Goal: Task Accomplishment & Management: Manage account settings

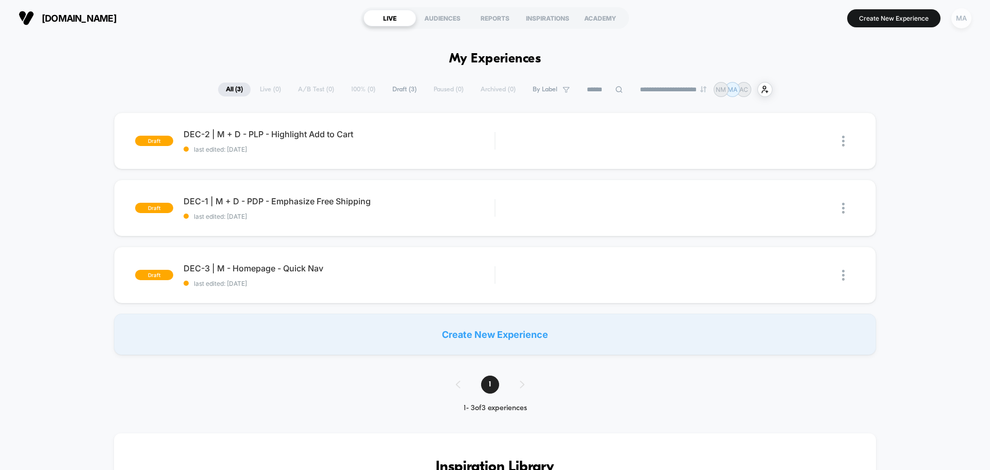
click at [957, 20] on div "MA" at bounding box center [961, 18] width 20 height 20
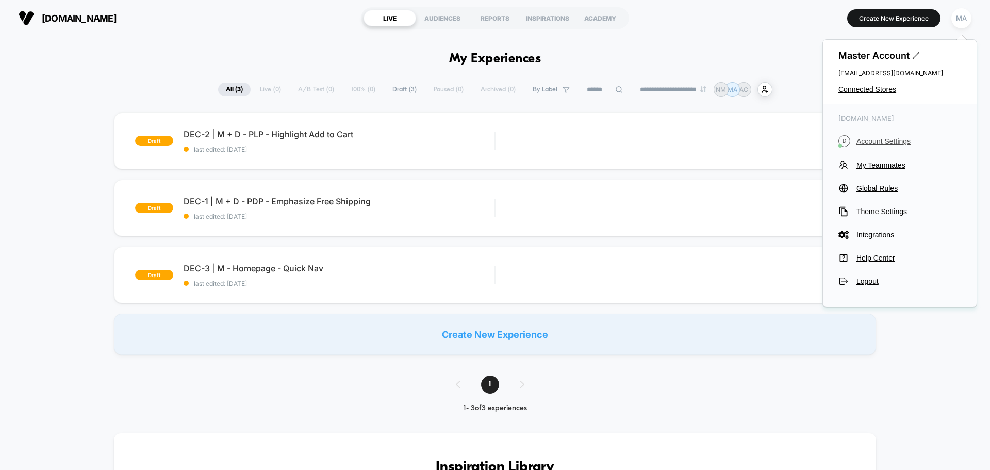
click at [890, 139] on span "Account Settings" at bounding box center [908, 141] width 105 height 8
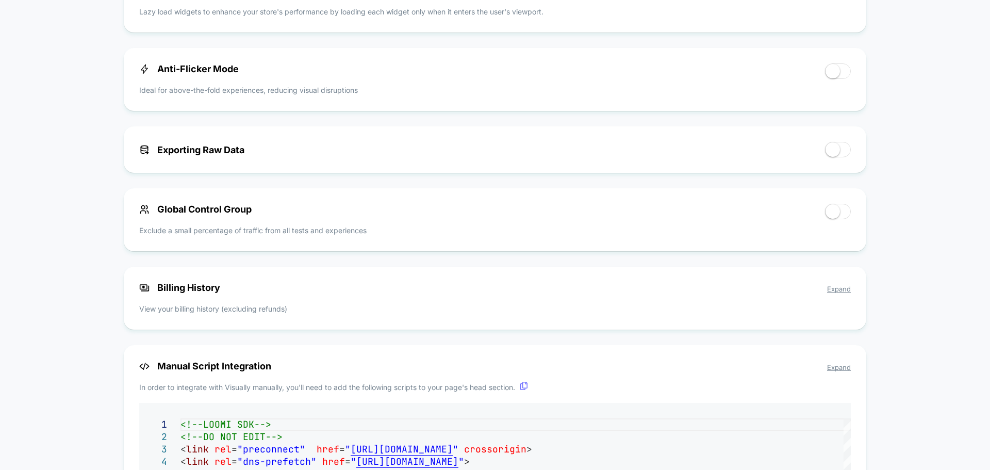
scroll to position [412, 0]
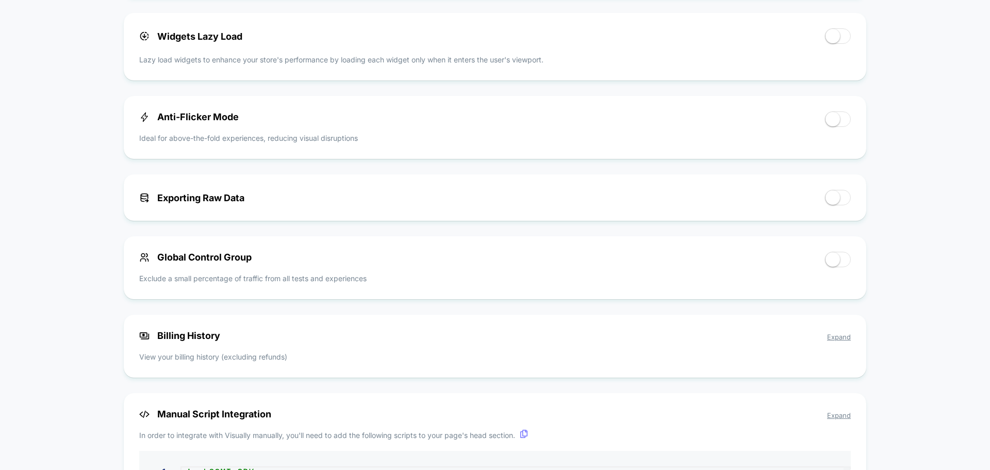
click at [839, 336] on span "Expand" at bounding box center [839, 336] width 24 height 8
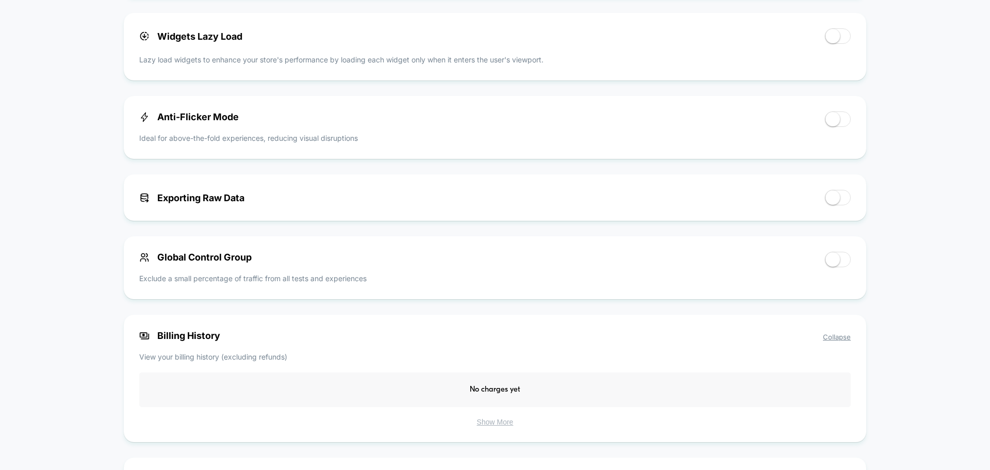
click at [839, 336] on span "Collapse" at bounding box center [837, 336] width 28 height 8
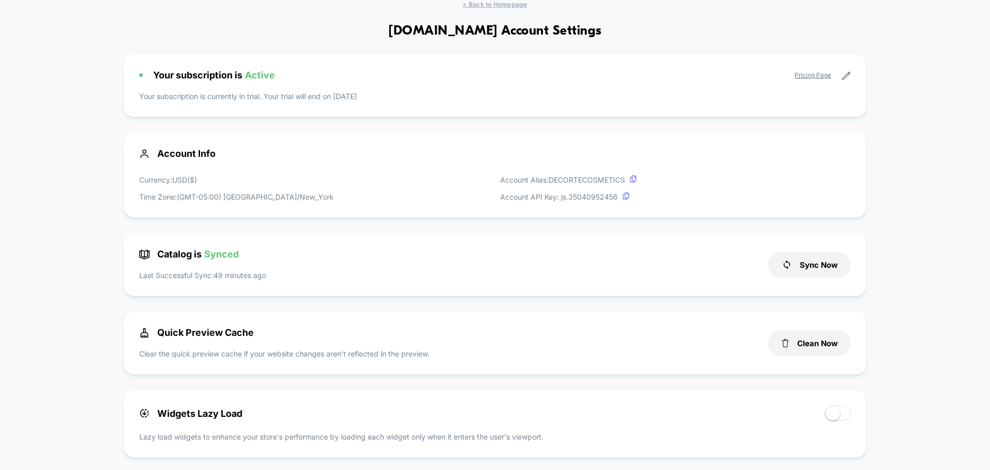
scroll to position [0, 0]
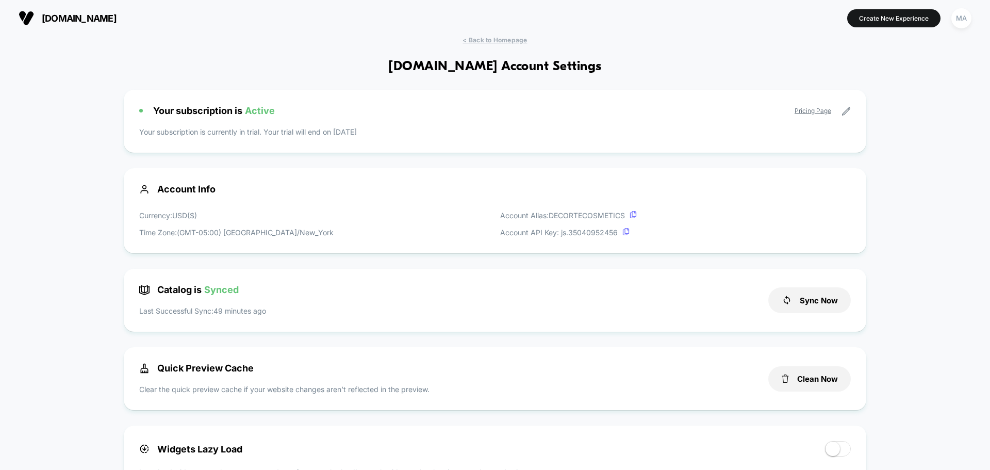
click at [814, 110] on link "Pricing Page" at bounding box center [812, 111] width 37 height 8
